Goal: Check status

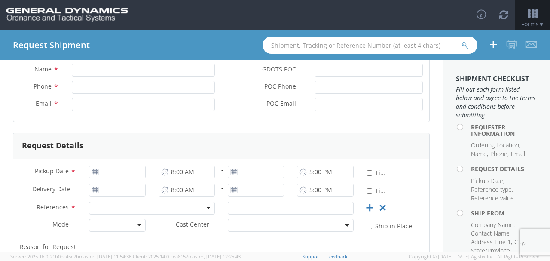
select select
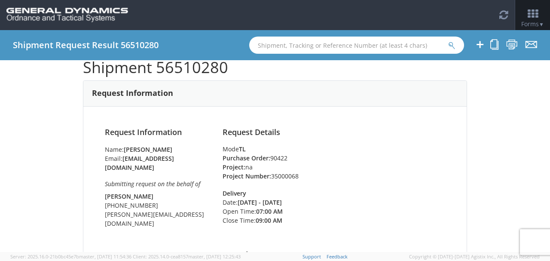
scroll to position [57, 0]
